Goal: Transaction & Acquisition: Purchase product/service

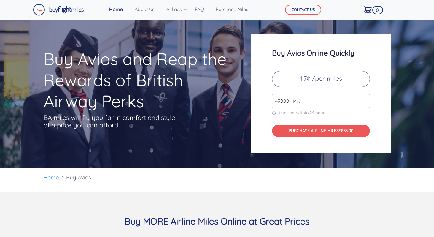
click at [329, 103] on input "49000" at bounding box center [321, 101] width 98 height 14
type input "200000"
click at [284, 162] on div "Buy Avios and Reap the Rewards of British Airway Perks BA miles will fly you fa…" at bounding box center [217, 94] width 434 height 148
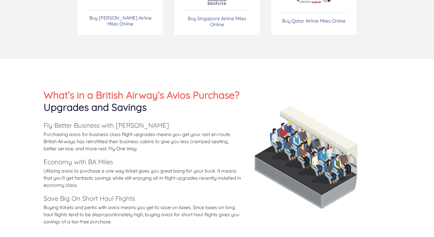
scroll to position [266, 0]
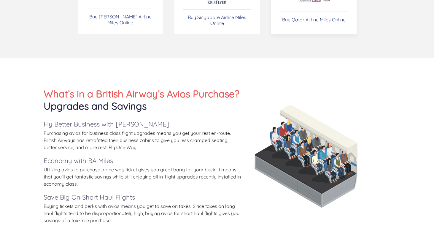
click at [300, 23] on link "Buy Qatar Airline Miles Online" at bounding box center [314, 4] width 86 height 59
